Goal: Information Seeking & Learning: Learn about a topic

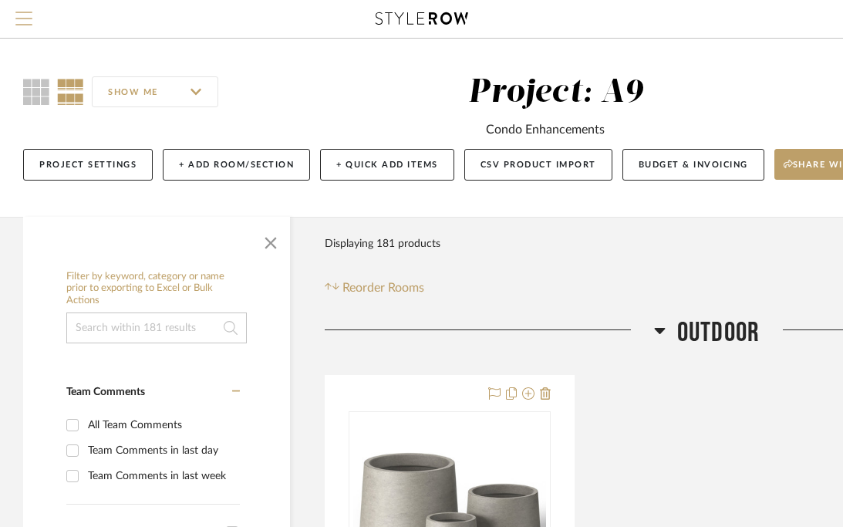
click at [29, 22] on span "Menu" at bounding box center [23, 23] width 17 height 23
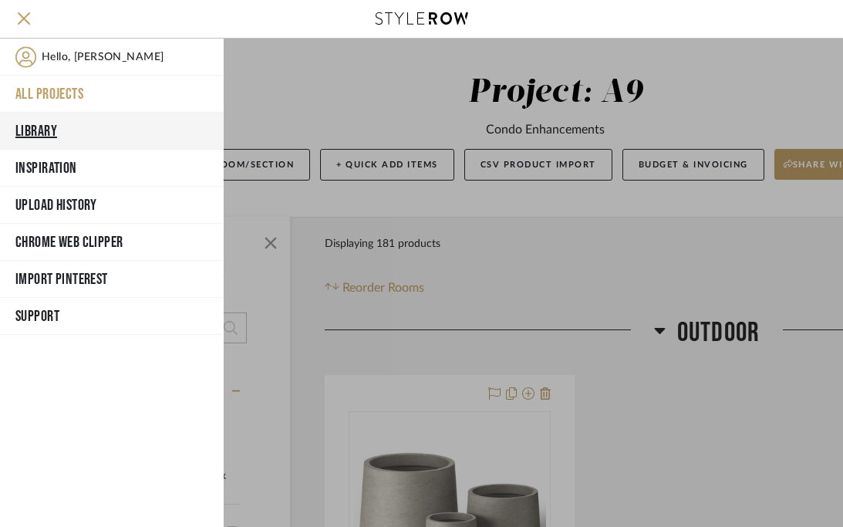
click at [54, 125] on button "Library" at bounding box center [112, 131] width 224 height 37
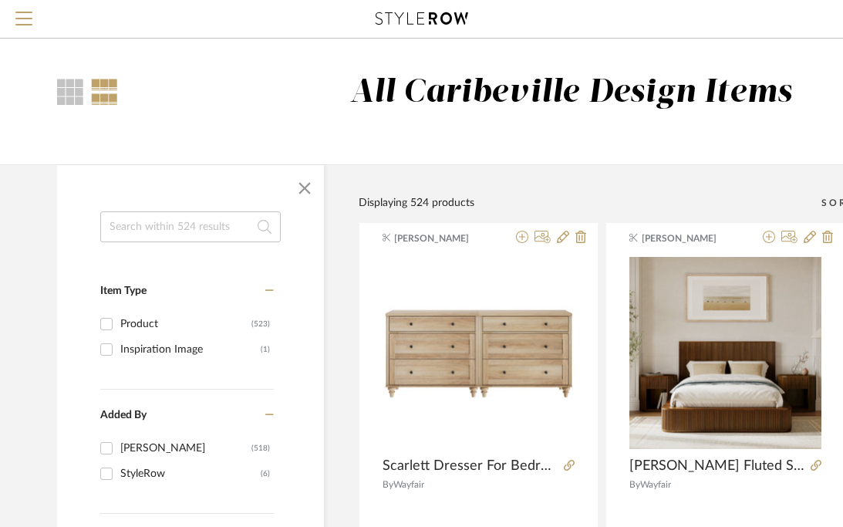
click at [119, 221] on input at bounding box center [190, 226] width 181 height 31
type input "pillows"
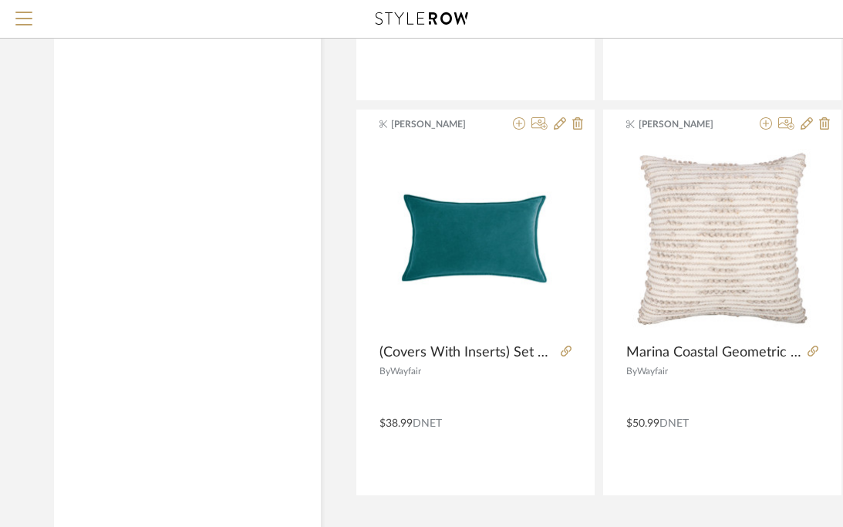
scroll to position [7000, 3]
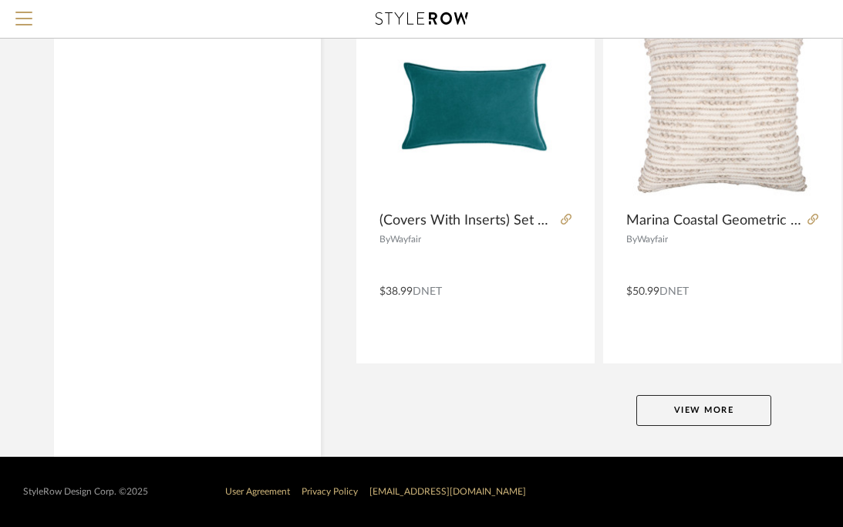
click at [734, 424] on button "View More" at bounding box center [704, 410] width 135 height 31
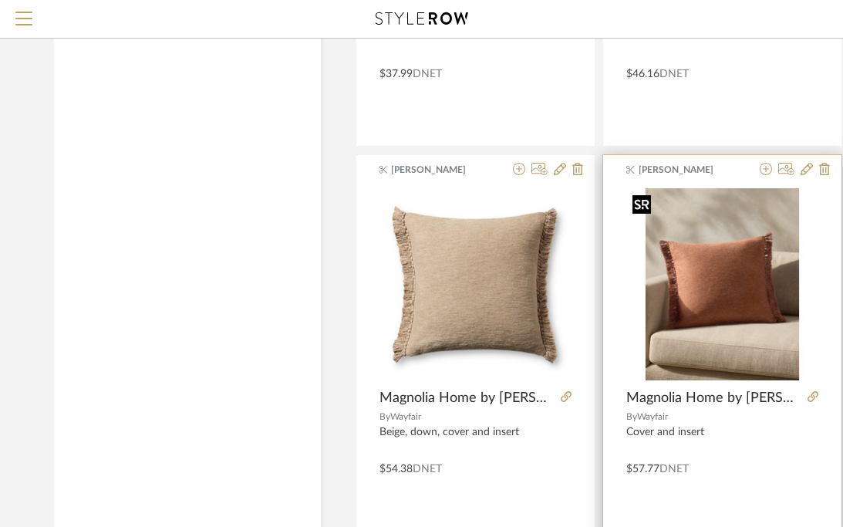
scroll to position [12416, 3]
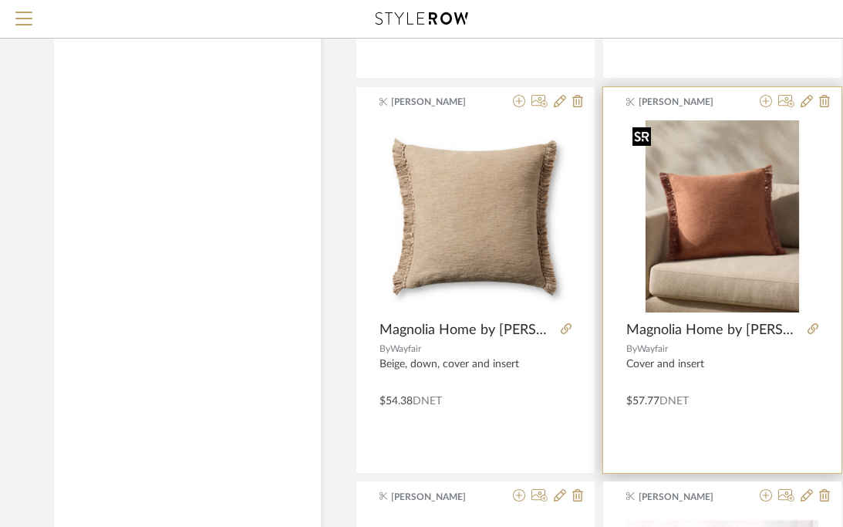
click at [731, 242] on img "0" at bounding box center [723, 216] width 192 height 192
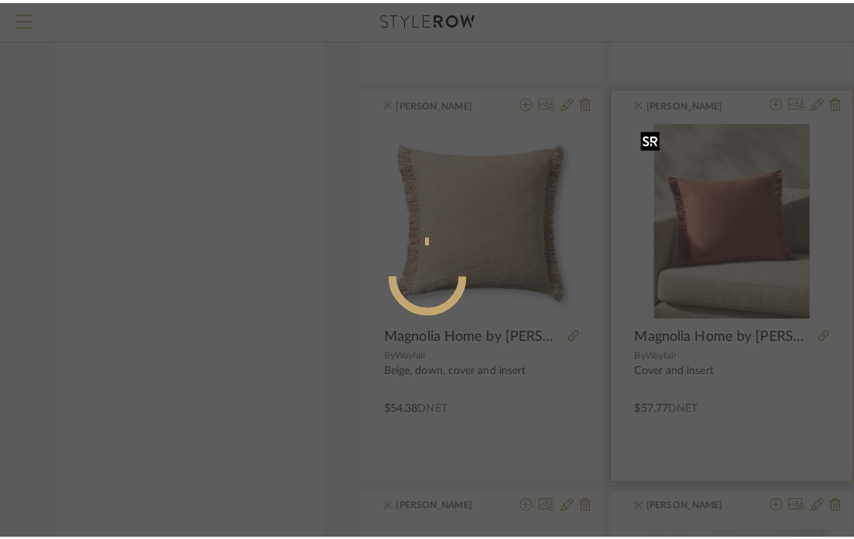
scroll to position [0, 0]
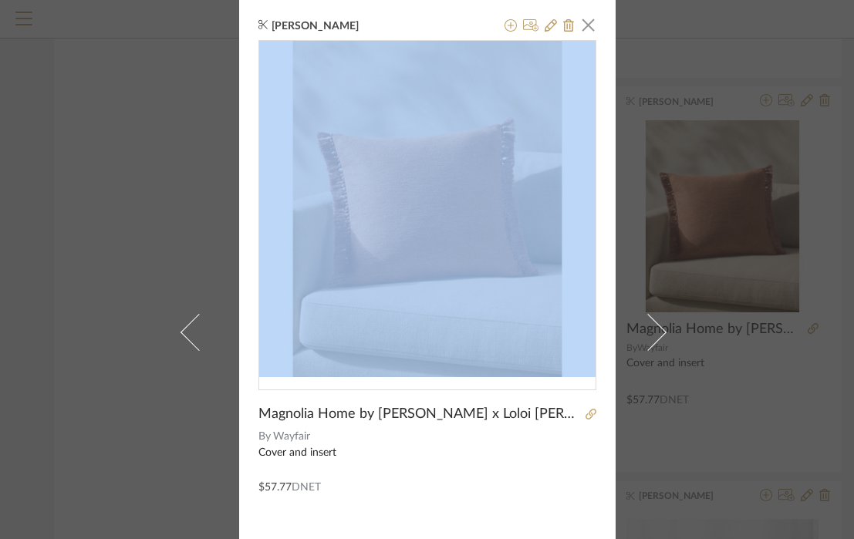
click at [810, 329] on div "[PERSON_NAME] × Magnolia Home by [PERSON_NAME] x Loloi [PERSON_NAME] Throw Pill…" at bounding box center [427, 269] width 854 height 539
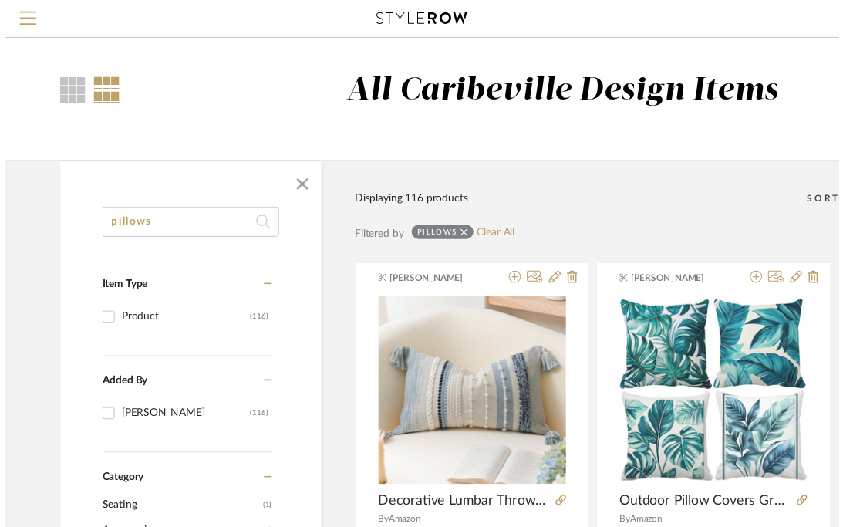
scroll to position [12416, 3]
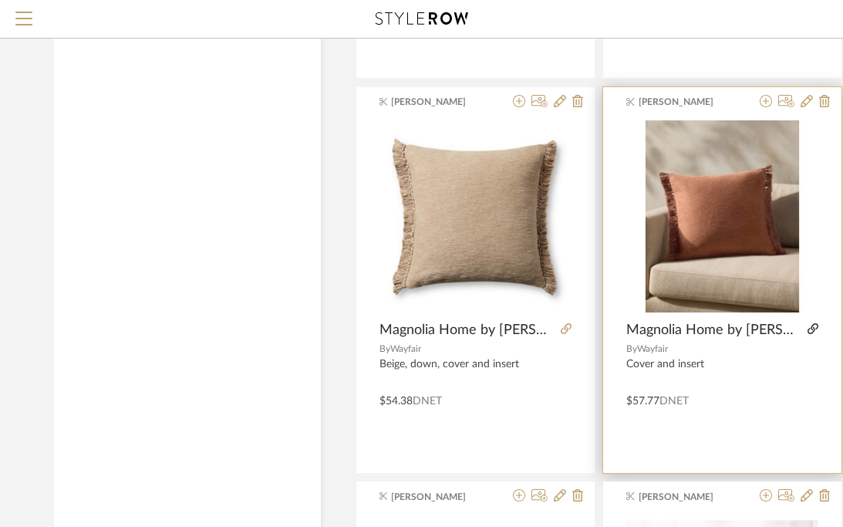
click at [814, 329] on icon at bounding box center [813, 328] width 11 height 11
